Goal: Communication & Community: Share content

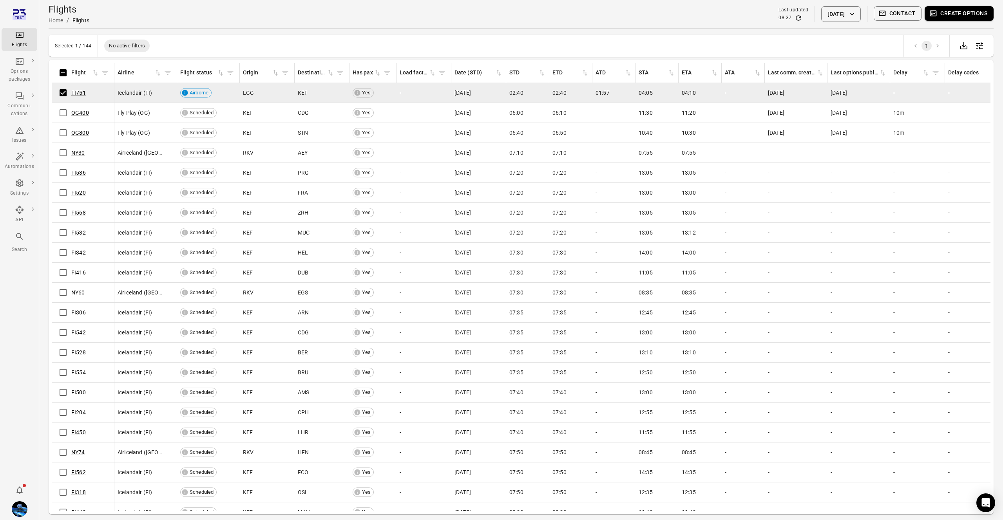
click at [891, 10] on button "Contact" at bounding box center [897, 13] width 48 height 14
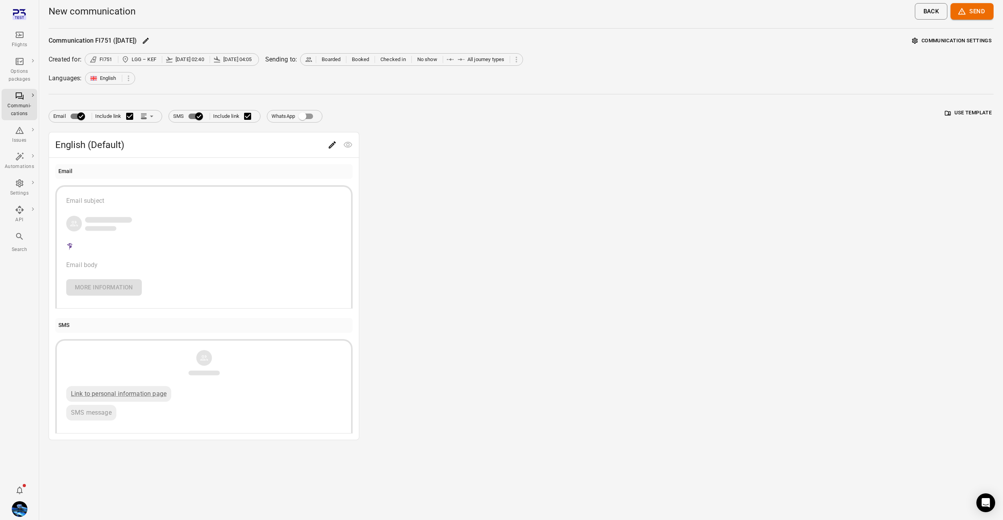
click at [668, 205] on div "English (Default) Email Email subject Email body More information SMS Link to p…" at bounding box center [521, 286] width 945 height 308
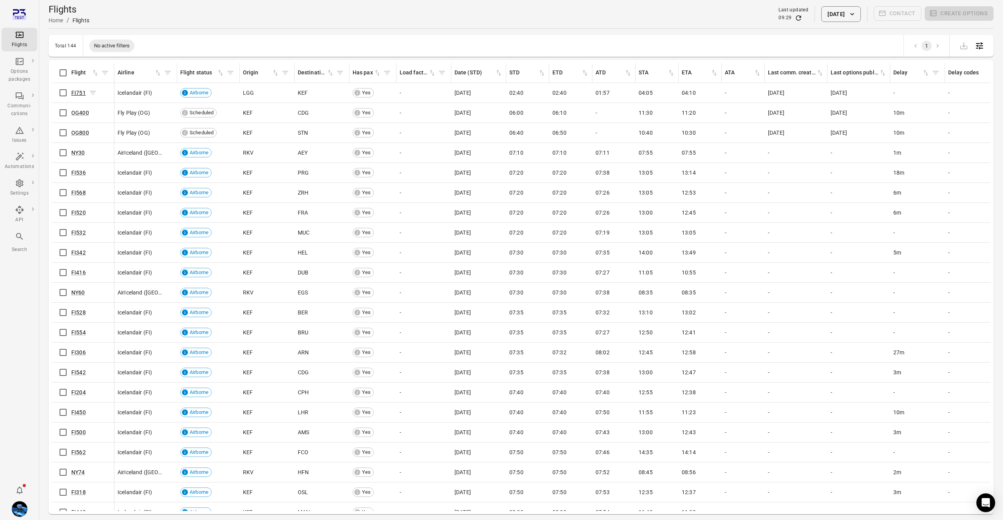
click at [78, 93] on link "FI751" at bounding box center [78, 93] width 14 height 6
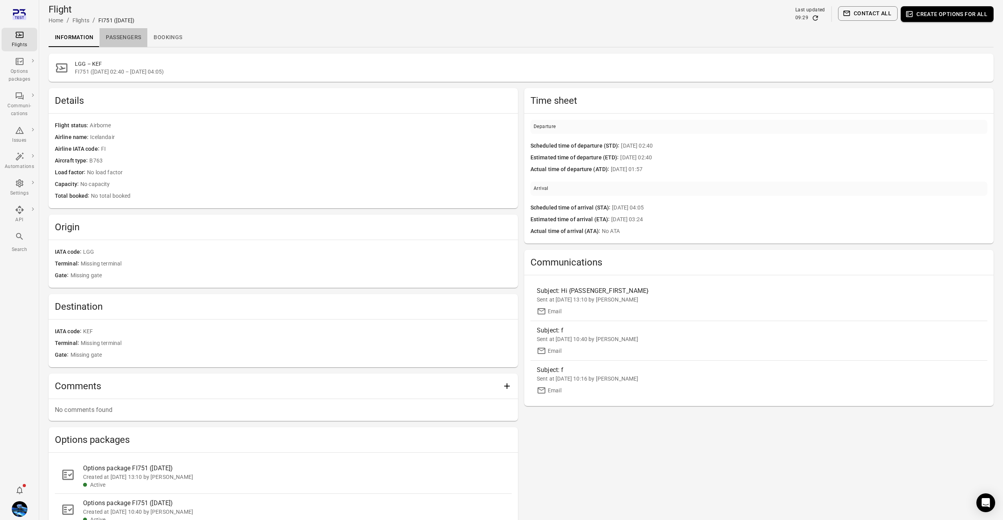
click at [119, 29] on link "Passengers" at bounding box center [123, 37] width 48 height 19
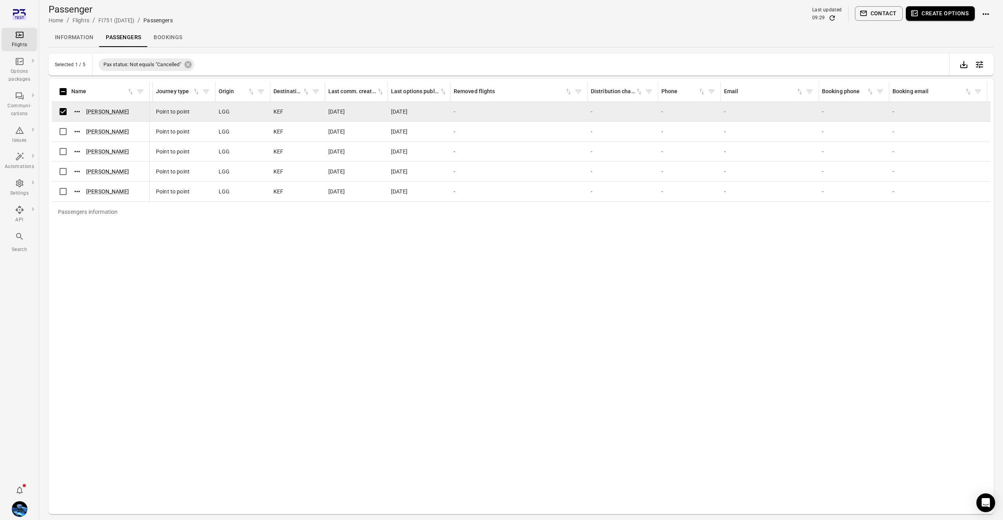
scroll to position [0, 374]
click at [883, 11] on button "Contact" at bounding box center [879, 13] width 48 height 14
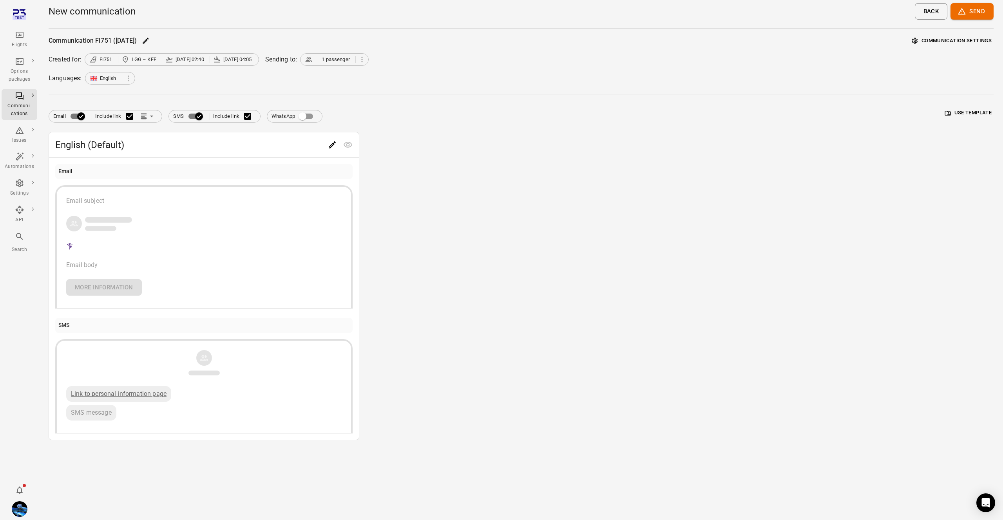
click at [956, 40] on button "Communication settings" at bounding box center [951, 41] width 83 height 12
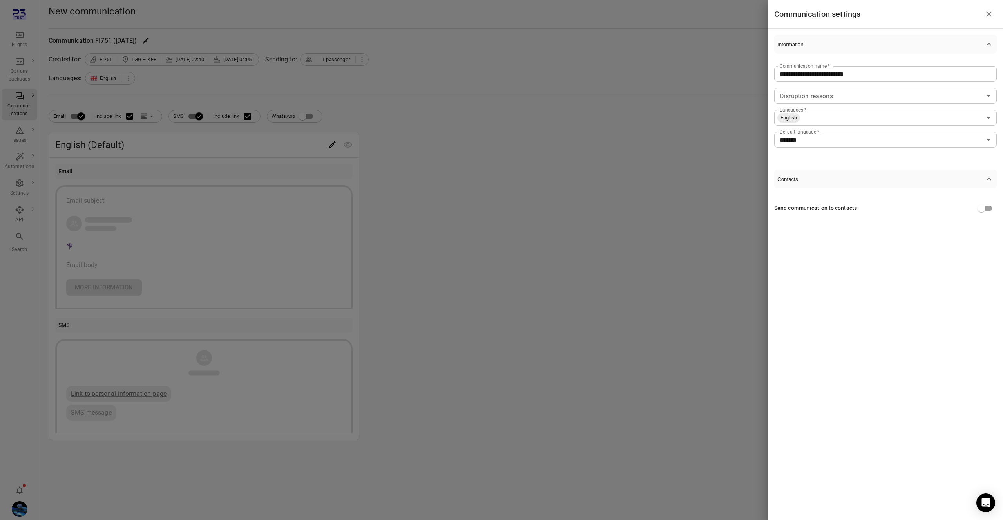
click at [957, 39] on button "Information" at bounding box center [885, 44] width 222 height 19
click at [663, 75] on div at bounding box center [501, 260] width 1003 height 520
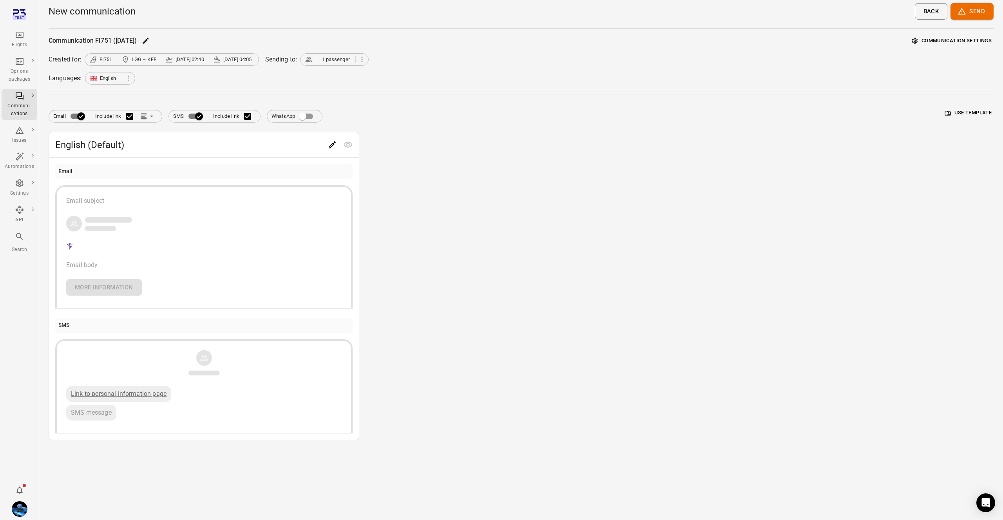
click at [980, 119] on div "Email Include link SMS Include link WhatsApp Use template" at bounding box center [521, 113] width 945 height 19
click at [976, 115] on button "Use template" at bounding box center [968, 113] width 51 height 12
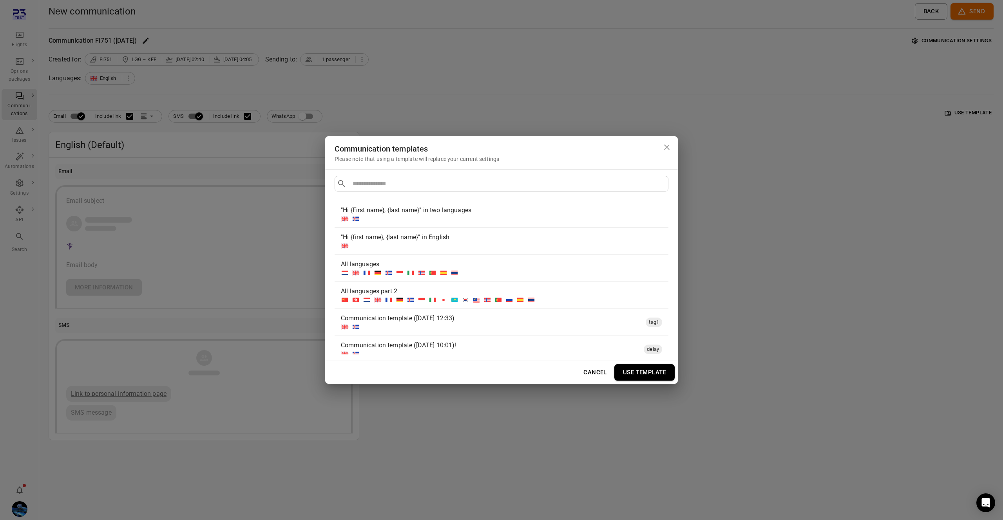
click at [492, 225] on div ""Hi {First name}, {last name}" in two languages" at bounding box center [501, 214] width 334 height 27
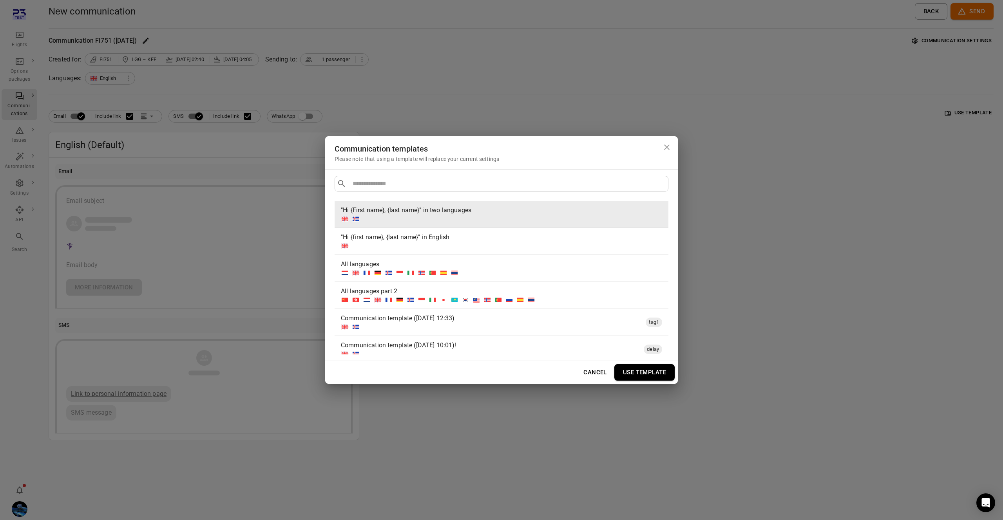
drag, startPoint x: 650, startPoint y: 376, endPoint x: 688, endPoint y: 354, distance: 43.7
click at [650, 374] on button "Use template" at bounding box center [644, 372] width 60 height 16
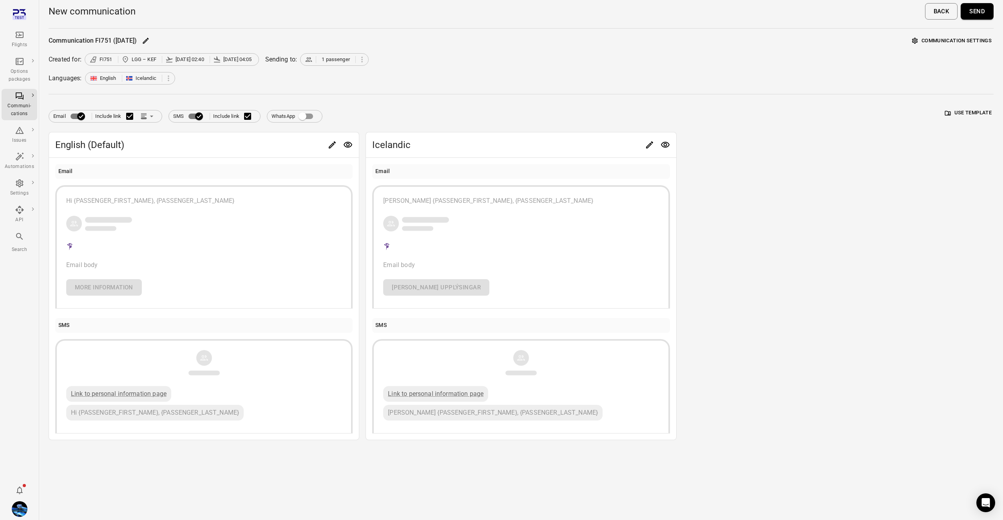
click at [975, 18] on button "Send" at bounding box center [976, 11] width 33 height 16
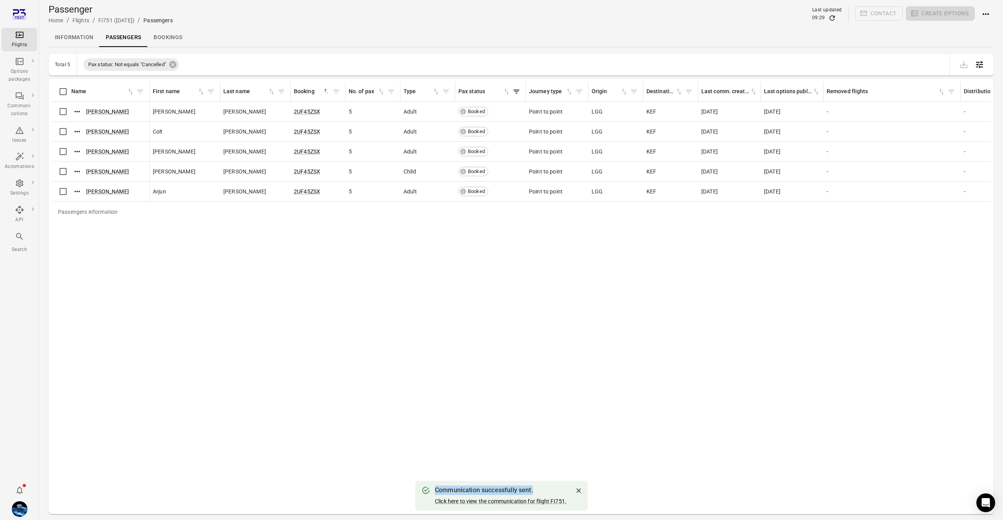
drag, startPoint x: 435, startPoint y: 490, endPoint x: 536, endPoint y: 492, distance: 101.1
click at [536, 492] on div "Communication successfully sent. Click here to view the communication for fligh…" at bounding box center [501, 496] width 172 height 30
drag, startPoint x: 577, startPoint y: 492, endPoint x: 577, endPoint y: 445, distance: 46.6
click at [577, 492] on icon "Close" at bounding box center [578, 491] width 5 height 5
click at [548, 411] on div "Passengers information Name First name Last name Booking sorted ascending No. o…" at bounding box center [521, 296] width 938 height 429
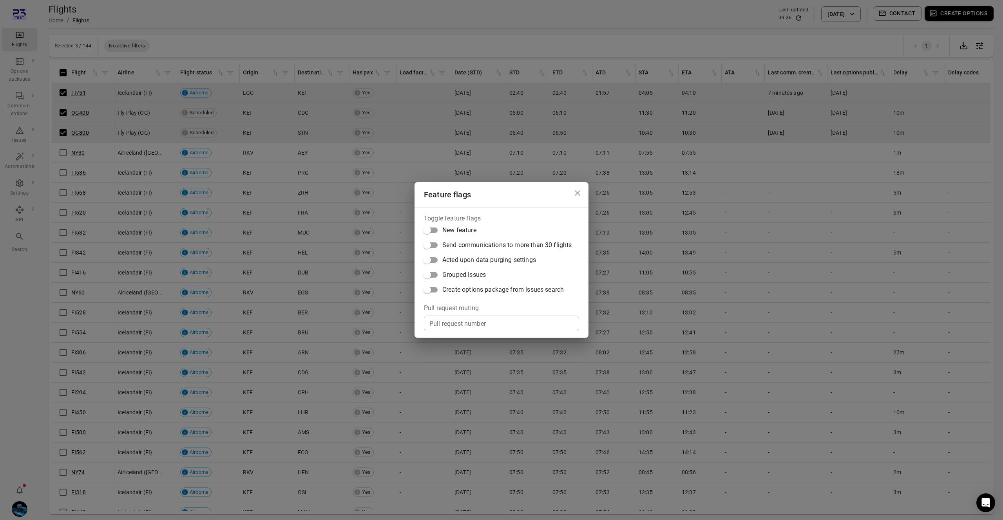
click at [277, 25] on div "Feature flags Toggle feature flags New feature Send communications to more than…" at bounding box center [501, 260] width 1003 height 520
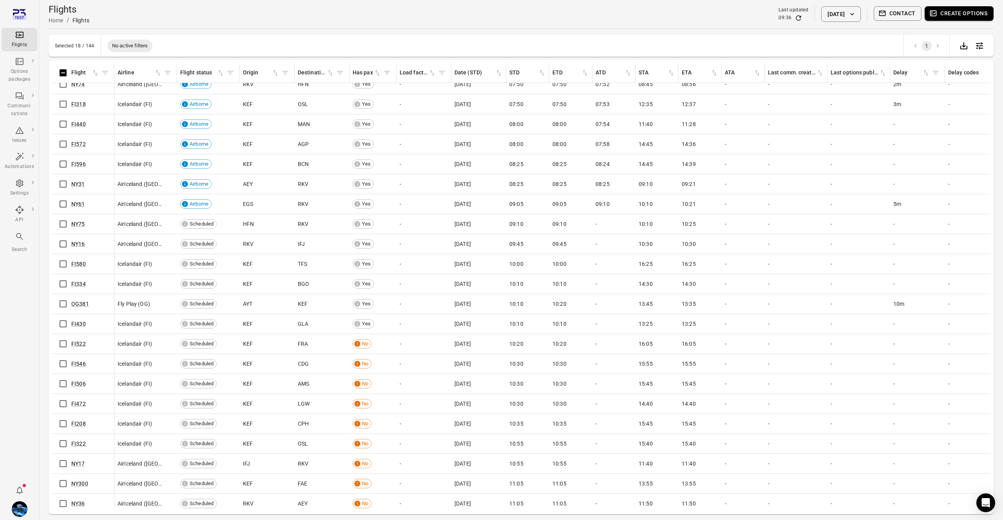
scroll to position [414, 0]
